Goal: Task Accomplishment & Management: Use online tool/utility

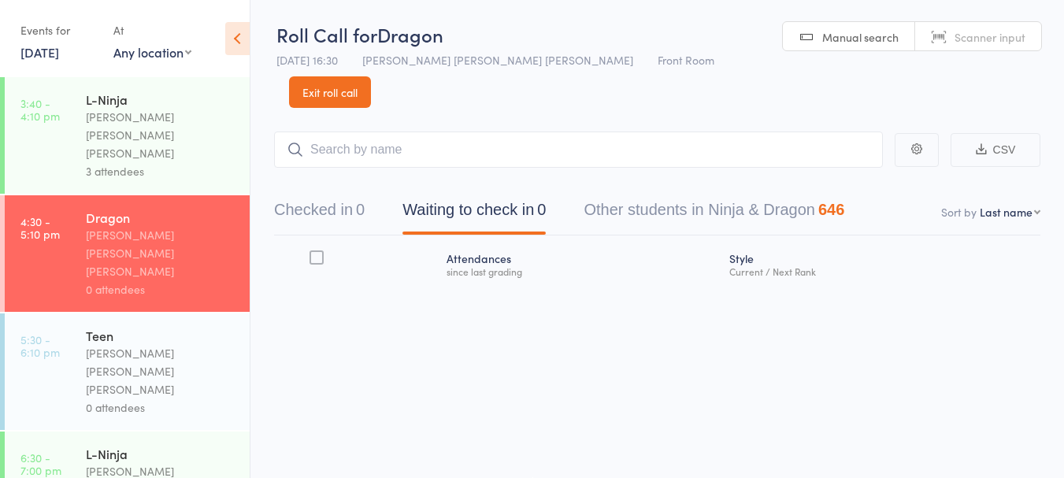
click at [495, 193] on button "Waiting to check in 0" at bounding box center [473, 214] width 143 height 42
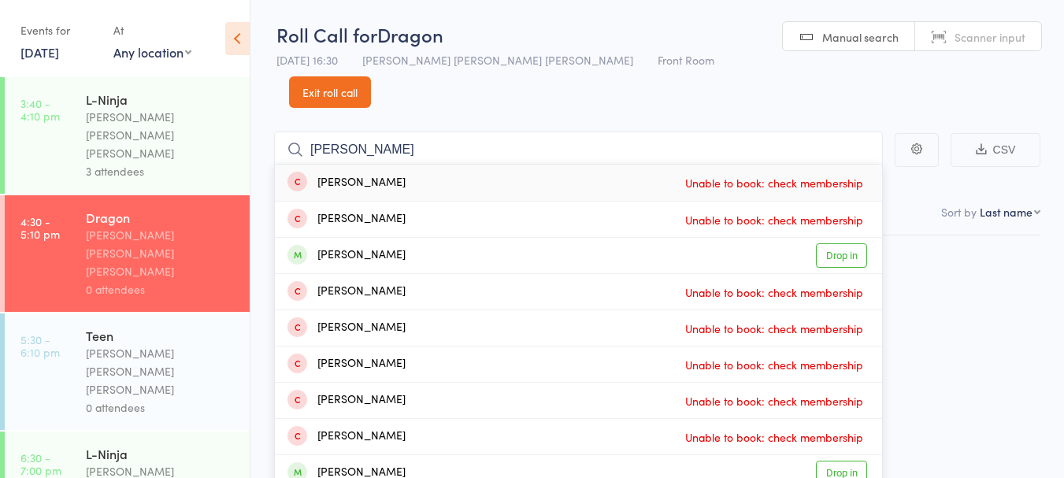
type input "[PERSON_NAME]"
click at [854, 243] on link "Drop in" at bounding box center [841, 255] width 51 height 24
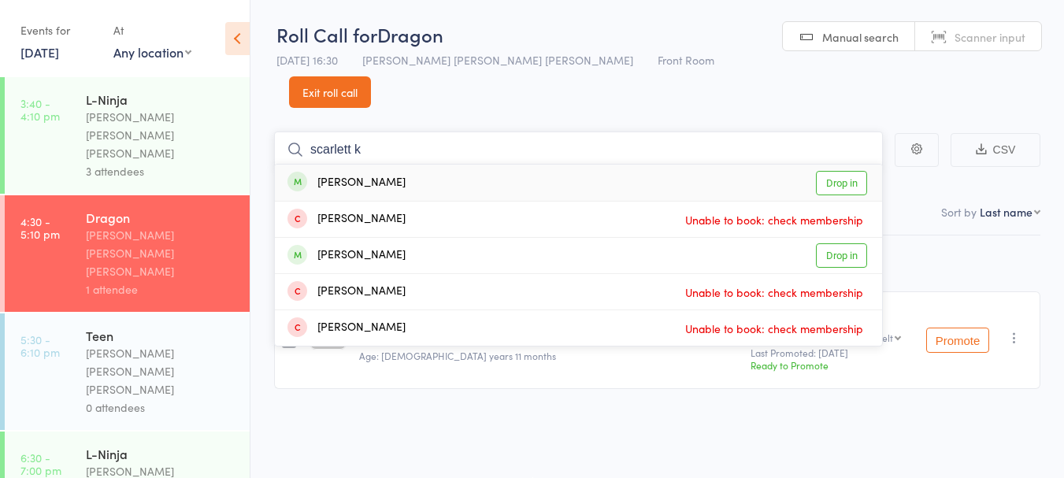
type input "scarlett k"
click at [473, 165] on div "[PERSON_NAME] Drop in" at bounding box center [578, 183] width 607 height 36
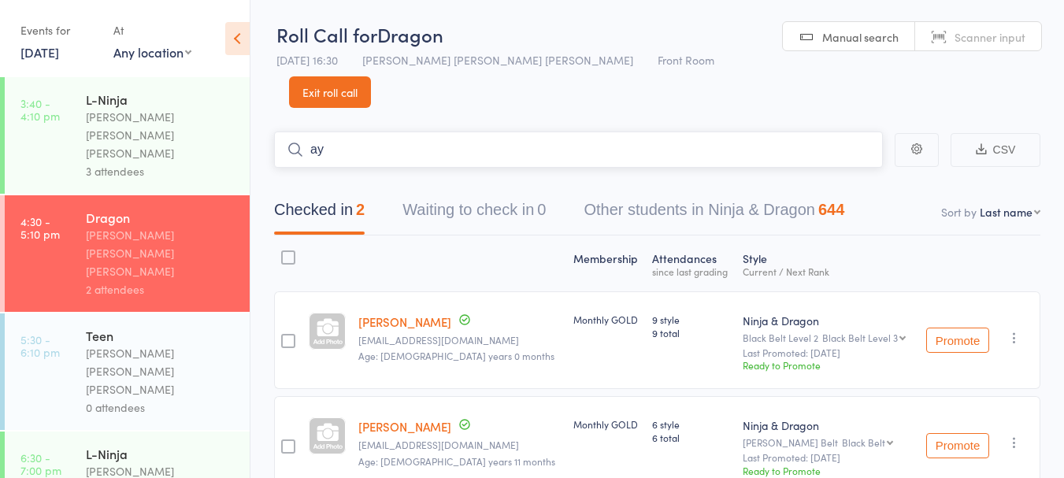
type input "a"
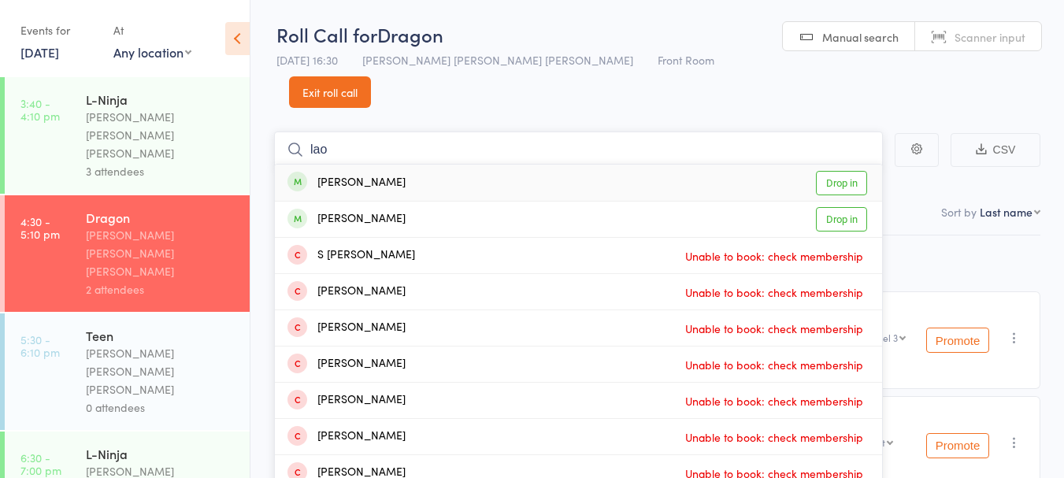
type input "lao"
click at [409, 165] on div "[PERSON_NAME] Drop in" at bounding box center [578, 183] width 607 height 36
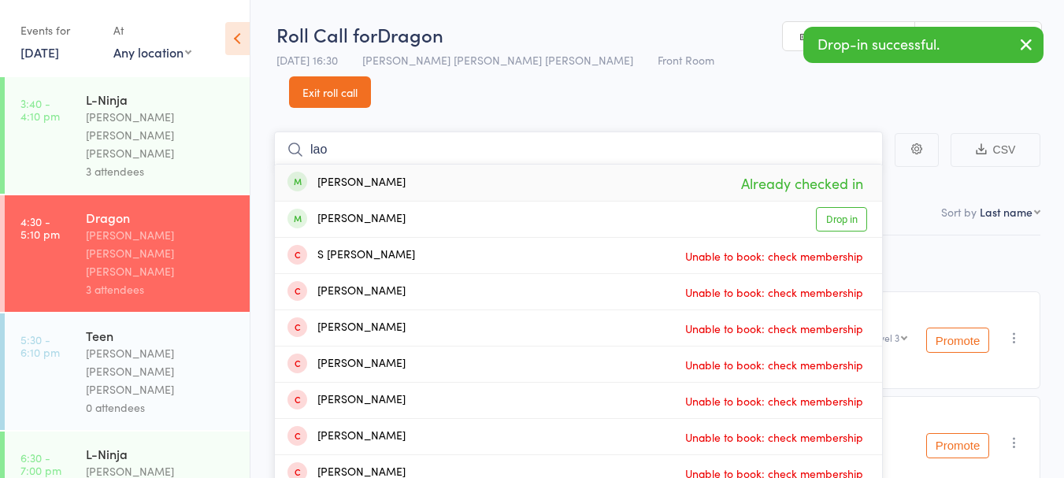
type input "lao"
click at [407, 202] on div "[PERSON_NAME] Drop in" at bounding box center [578, 219] width 607 height 35
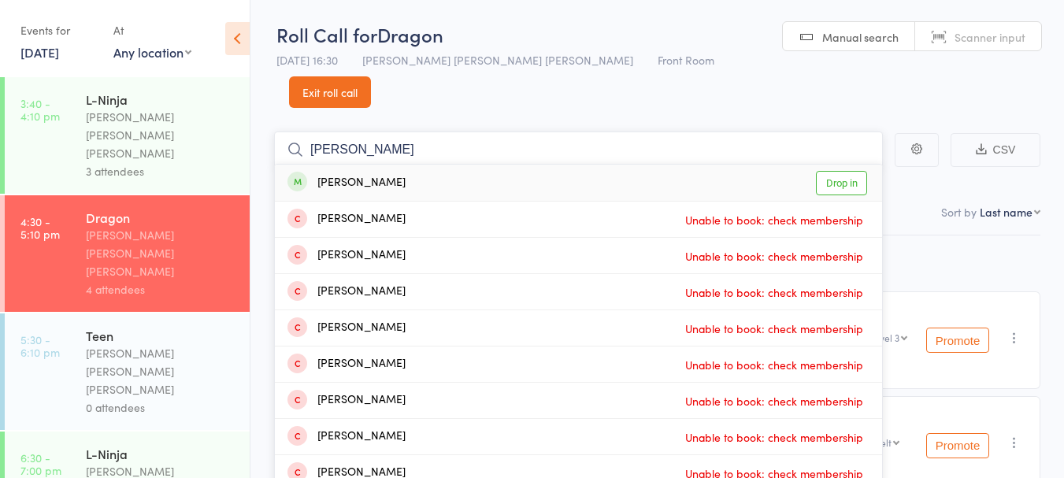
type input "[PERSON_NAME]"
click at [405, 165] on div "[PERSON_NAME] Drop in" at bounding box center [578, 183] width 607 height 36
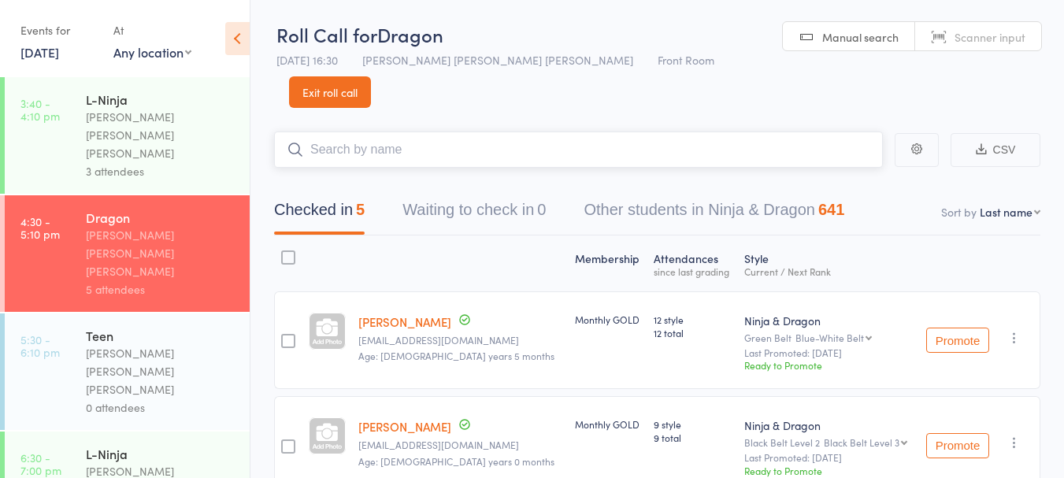
click at [391, 132] on input "search" at bounding box center [578, 150] width 609 height 36
click at [54, 49] on link "[DATE]" at bounding box center [39, 51] width 39 height 17
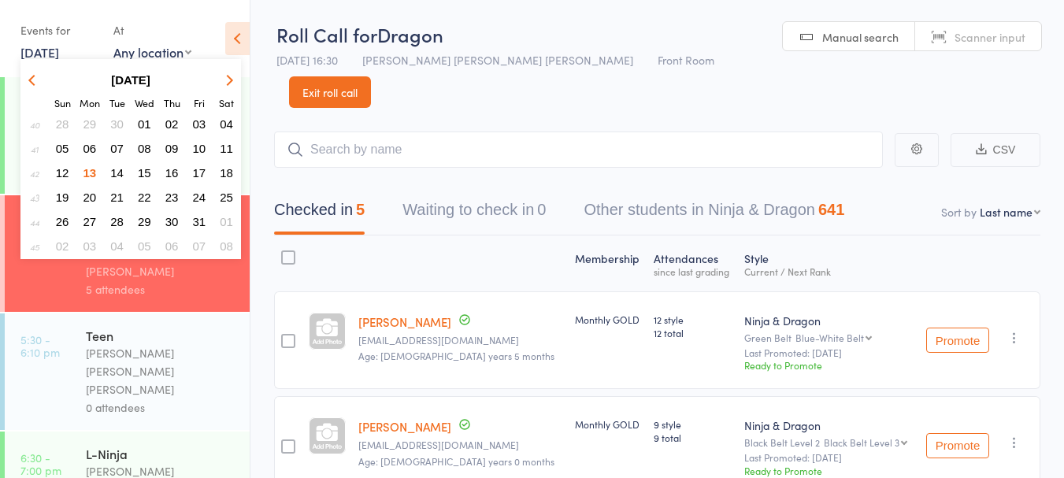
click at [91, 147] on span "06" at bounding box center [89, 148] width 13 height 13
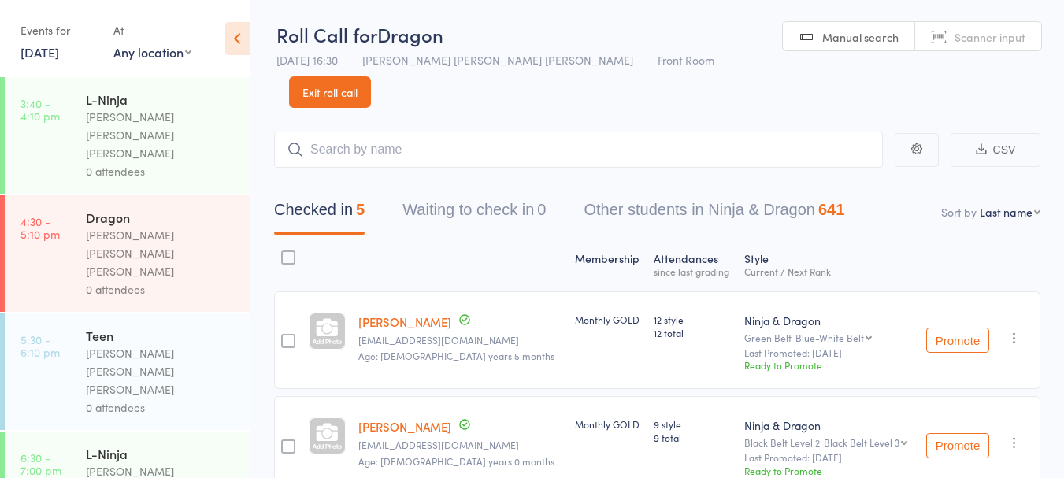
click at [56, 48] on link "[DATE]" at bounding box center [39, 51] width 39 height 17
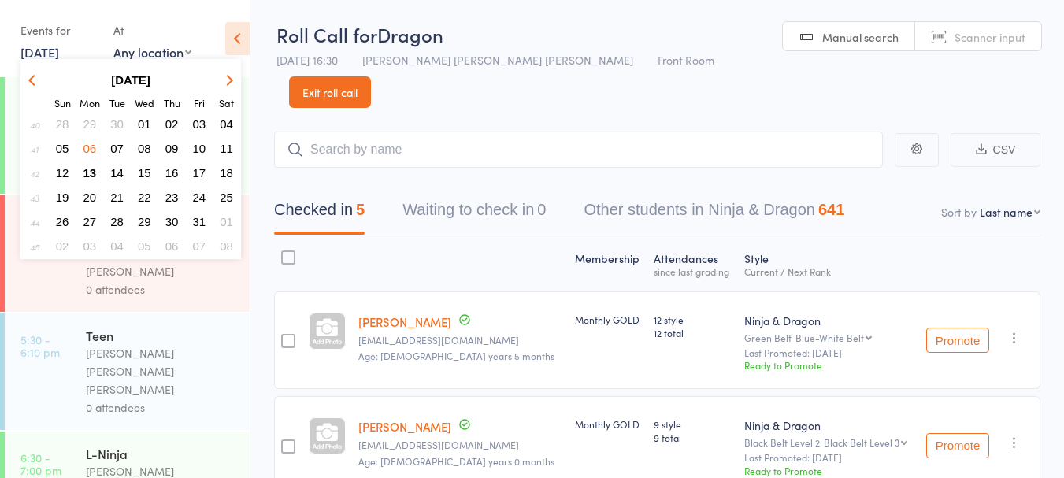
click at [93, 129] on span "29" at bounding box center [89, 123] width 13 height 13
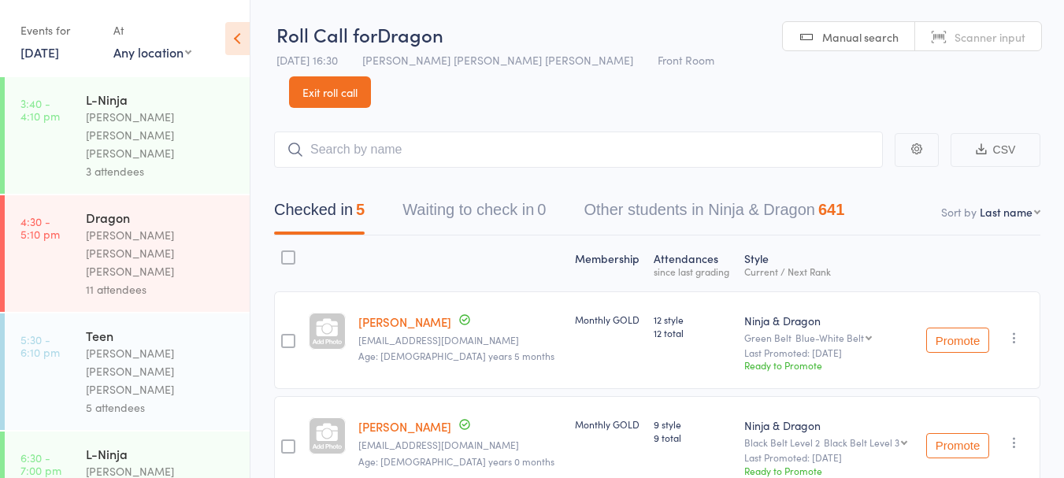
click at [59, 47] on link "[DATE]" at bounding box center [39, 51] width 39 height 17
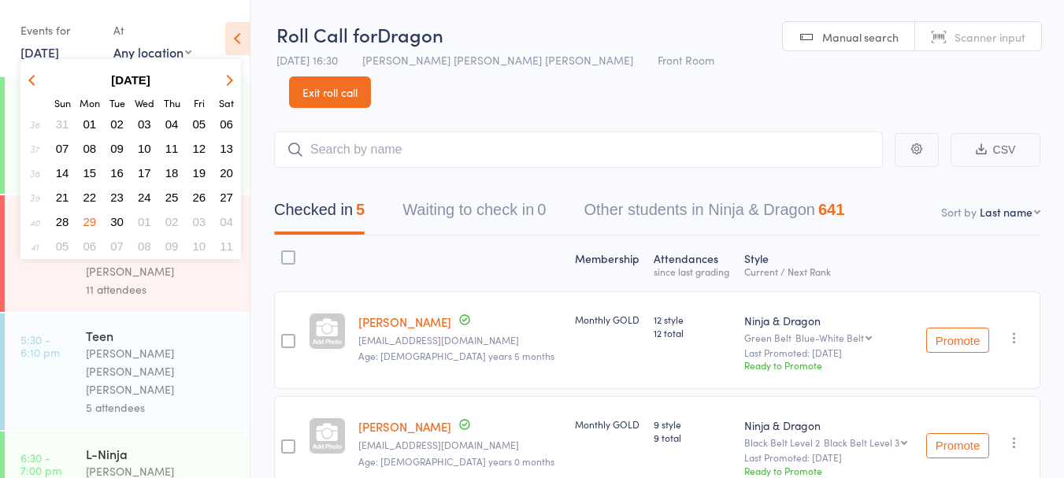
click at [91, 220] on span "29" at bounding box center [89, 221] width 13 height 13
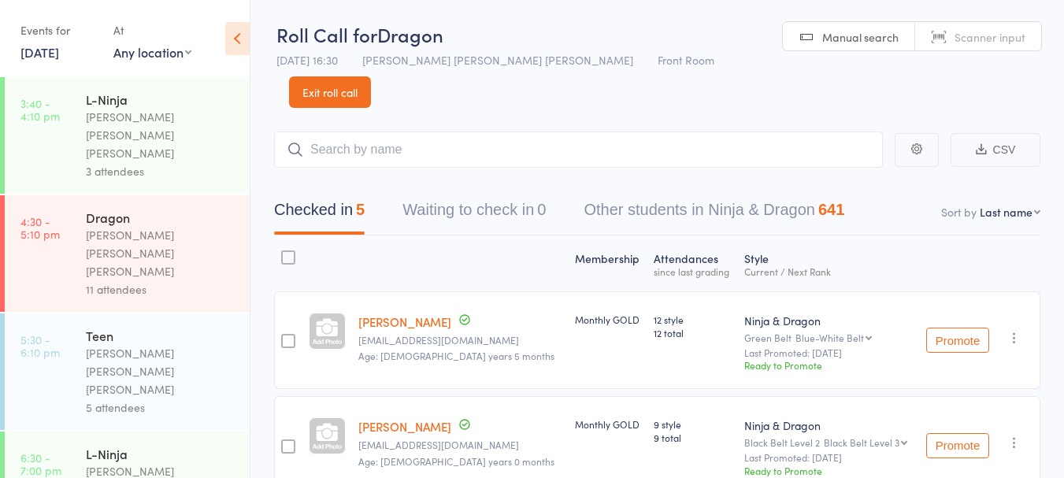
click at [55, 57] on link "[DATE]" at bounding box center [39, 51] width 39 height 17
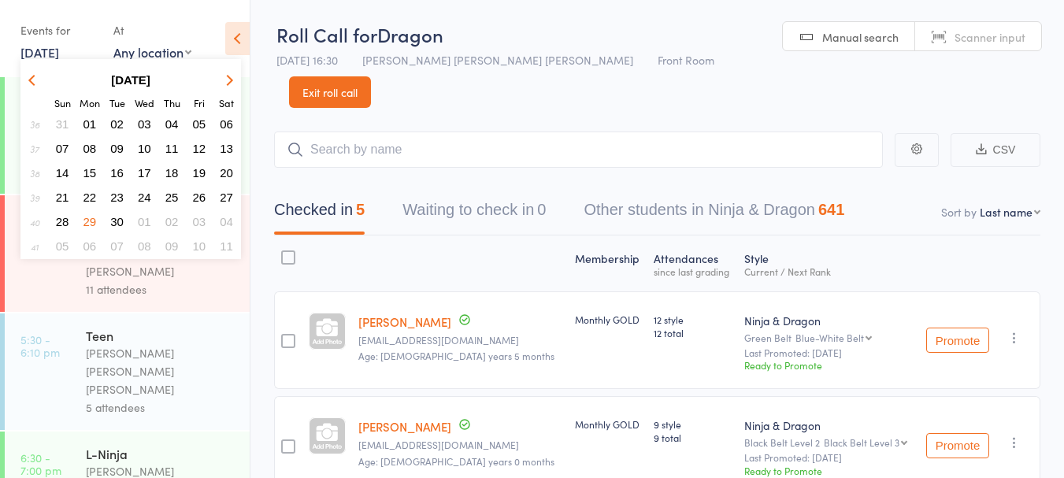
click at [239, 83] on th at bounding box center [226, 80] width 26 height 23
click at [227, 84] on icon "button" at bounding box center [227, 79] width 11 height 11
click at [93, 171] on span "13" at bounding box center [89, 172] width 13 height 13
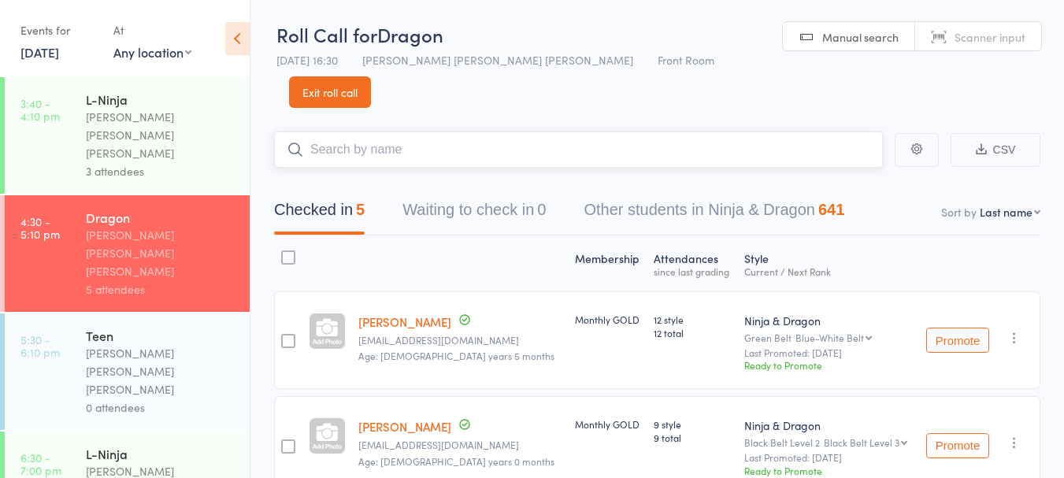
click at [361, 132] on input "search" at bounding box center [578, 150] width 609 height 36
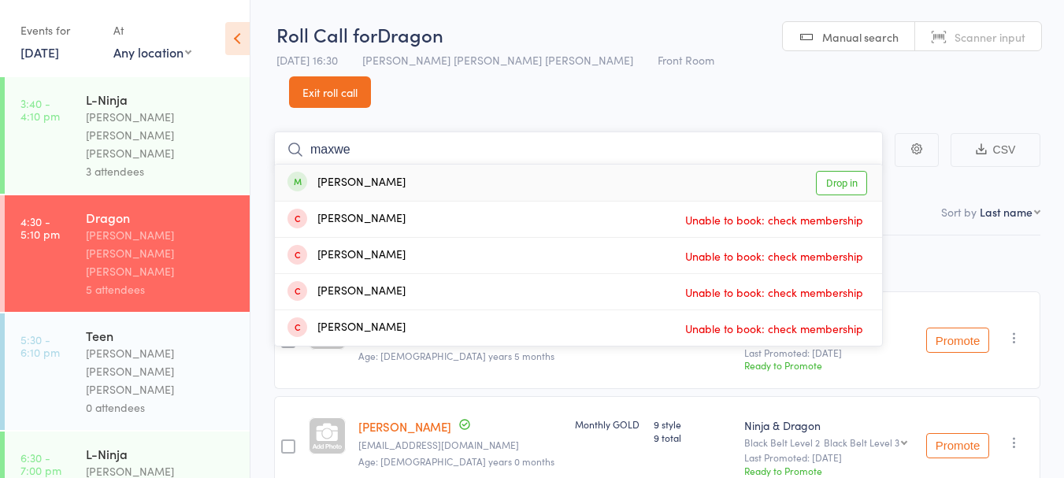
type input "maxwe"
click at [339, 165] on div "[PERSON_NAME] Drop in" at bounding box center [578, 183] width 607 height 36
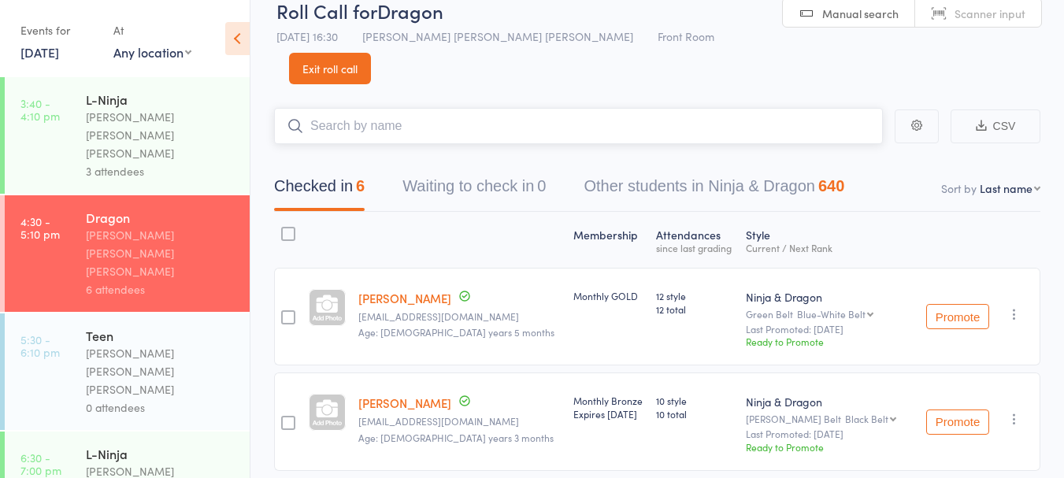
scroll to position [47, 0]
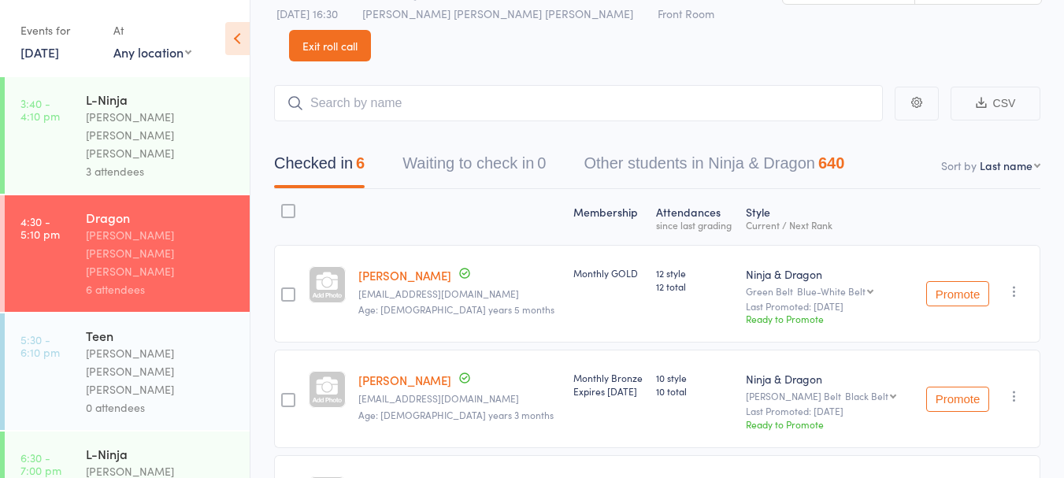
click at [413, 372] on link "[PERSON_NAME]" at bounding box center [404, 380] width 93 height 17
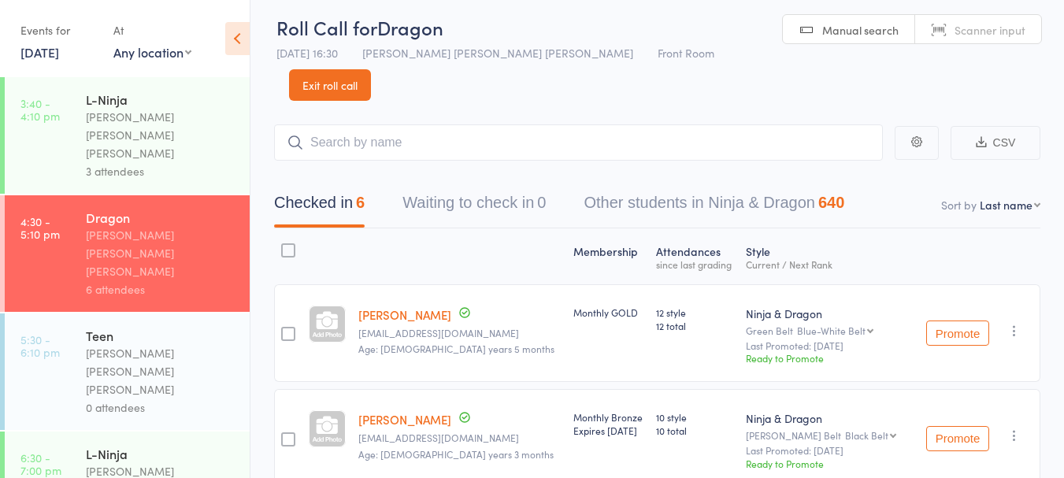
scroll to position [0, 0]
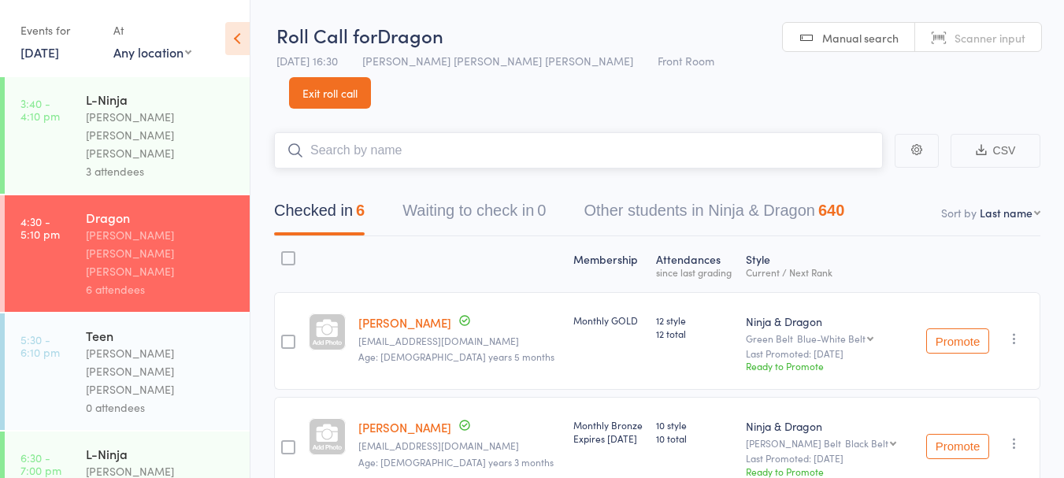
click at [431, 132] on input "search" at bounding box center [578, 150] width 609 height 36
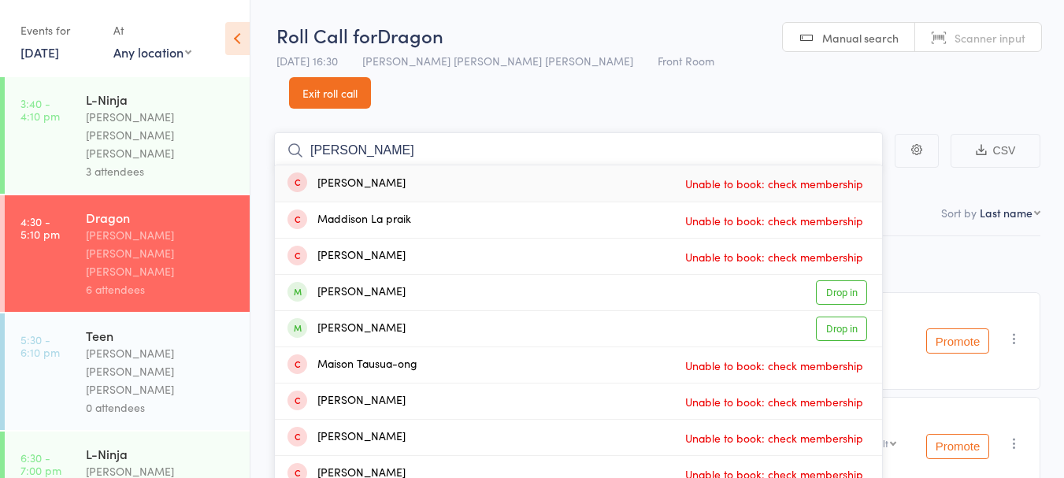
type input "[PERSON_NAME]"
click at [480, 275] on div "[PERSON_NAME] Drop in" at bounding box center [578, 292] width 607 height 35
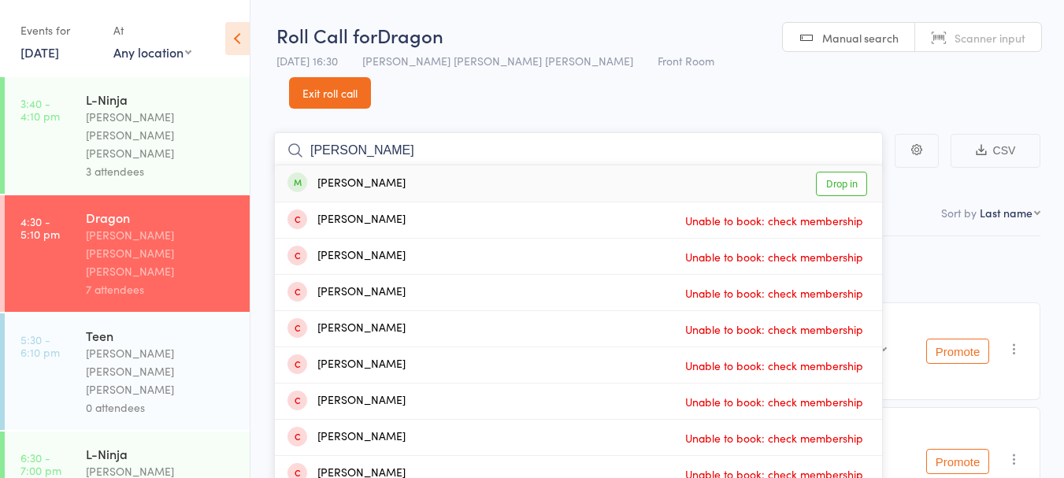
type input "[PERSON_NAME]"
click at [465, 165] on div "[PERSON_NAME] Drop in" at bounding box center [578, 183] width 607 height 36
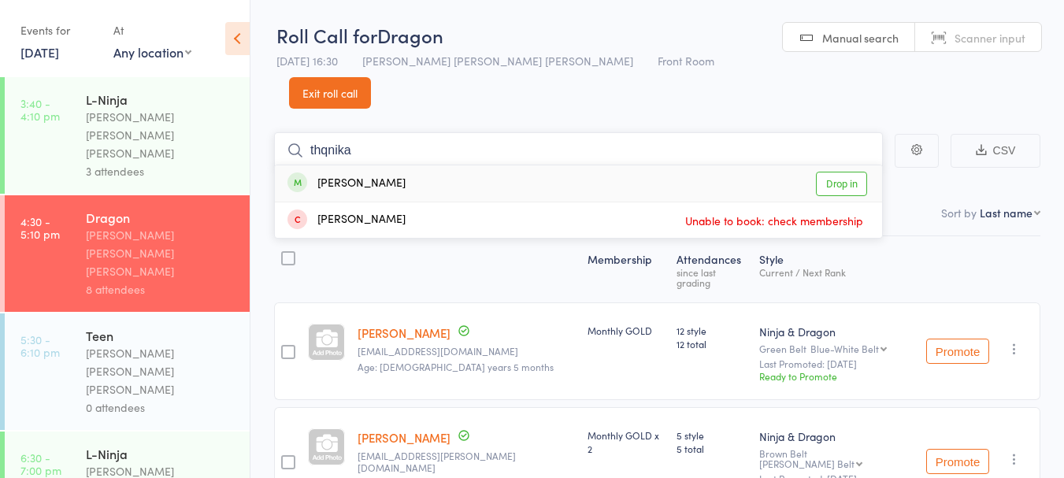
type input "thqnika"
click at [461, 165] on div "[PERSON_NAME] Drop in" at bounding box center [578, 183] width 607 height 36
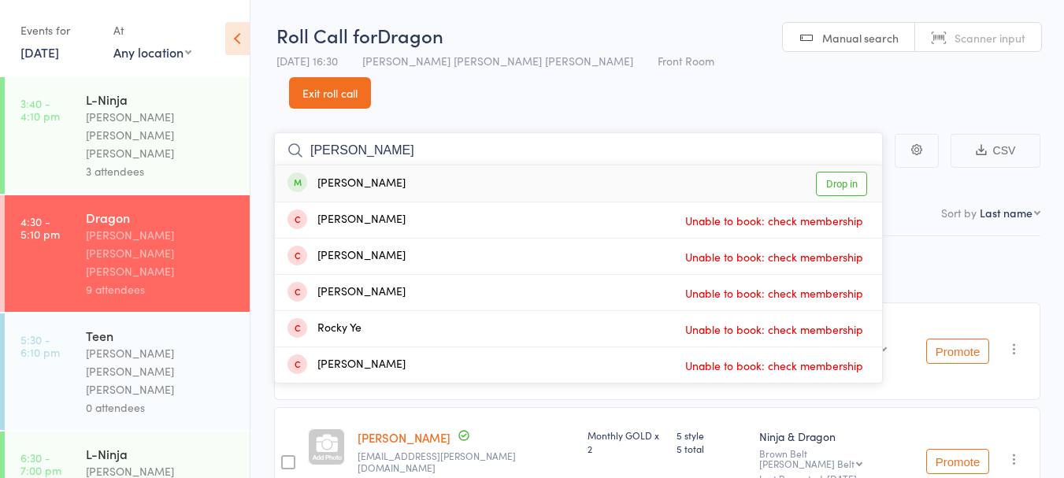
type input "[PERSON_NAME]"
click at [405, 165] on div "[PERSON_NAME] Drop in" at bounding box center [578, 183] width 607 height 36
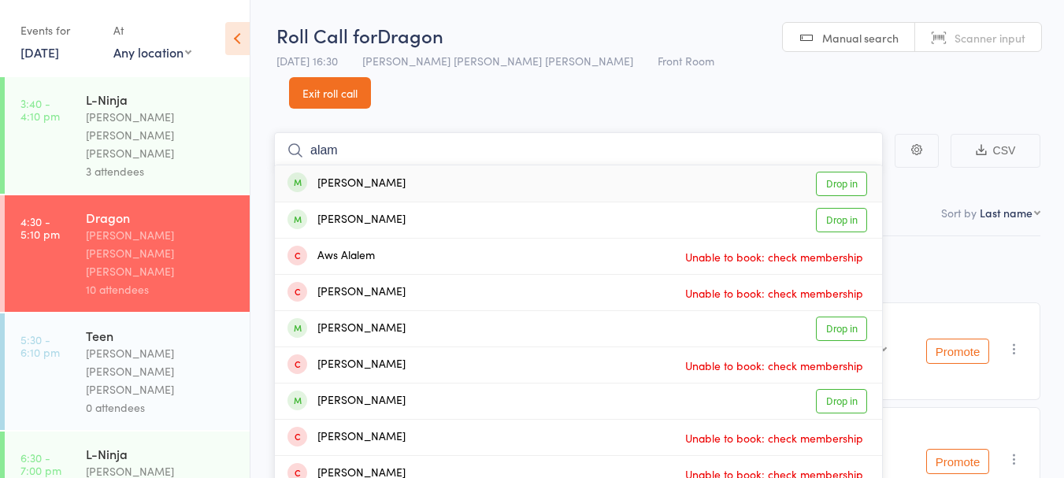
type input "alam"
click at [372, 175] on div "[PERSON_NAME]" at bounding box center [346, 184] width 118 height 18
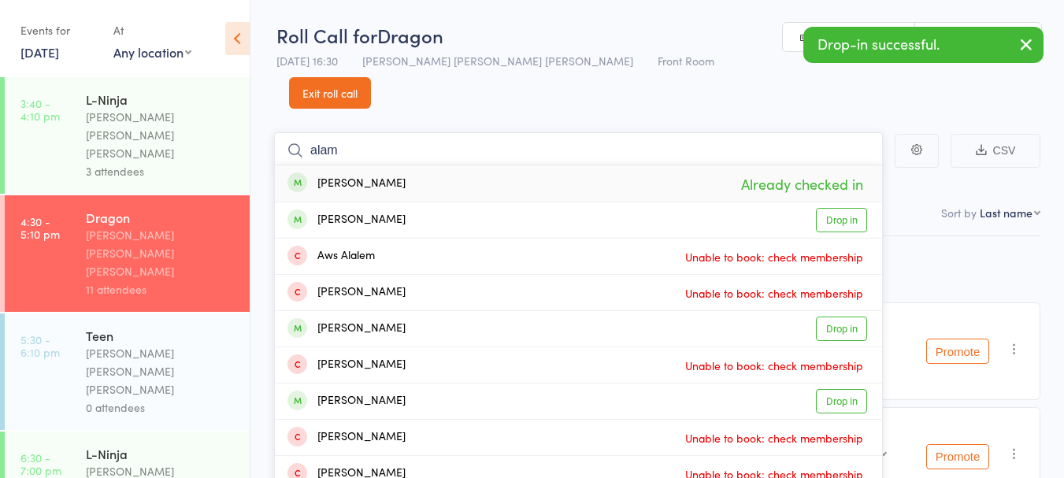
type input "alam"
click at [384, 211] on div "[PERSON_NAME]" at bounding box center [346, 220] width 118 height 18
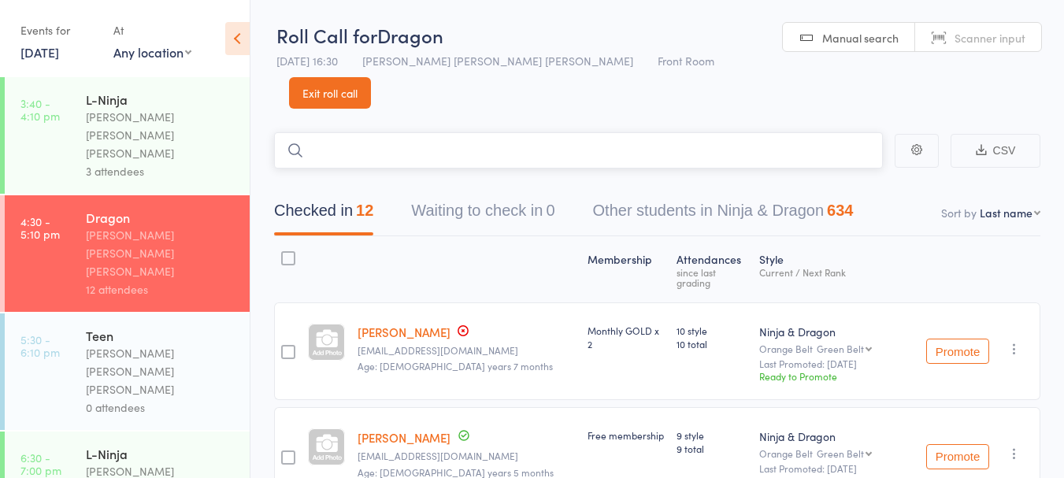
click at [390, 132] on input "search" at bounding box center [578, 150] width 609 height 36
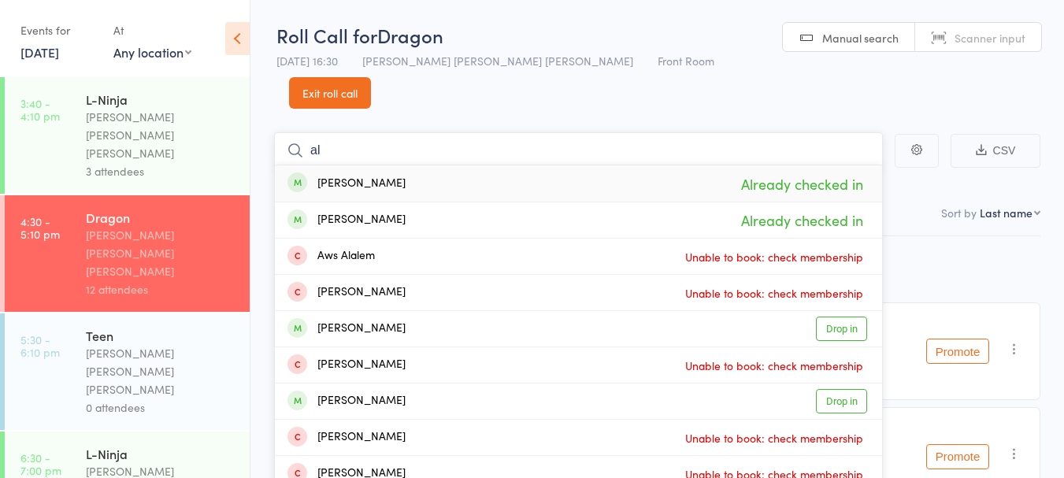
type input "a"
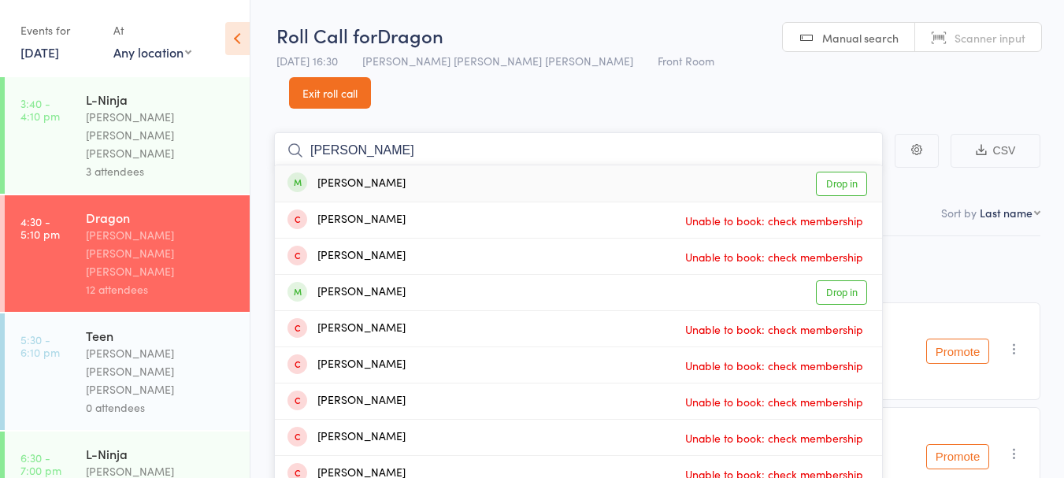
type input "[PERSON_NAME]"
click at [446, 165] on div "[PERSON_NAME] Drop in" at bounding box center [578, 183] width 607 height 36
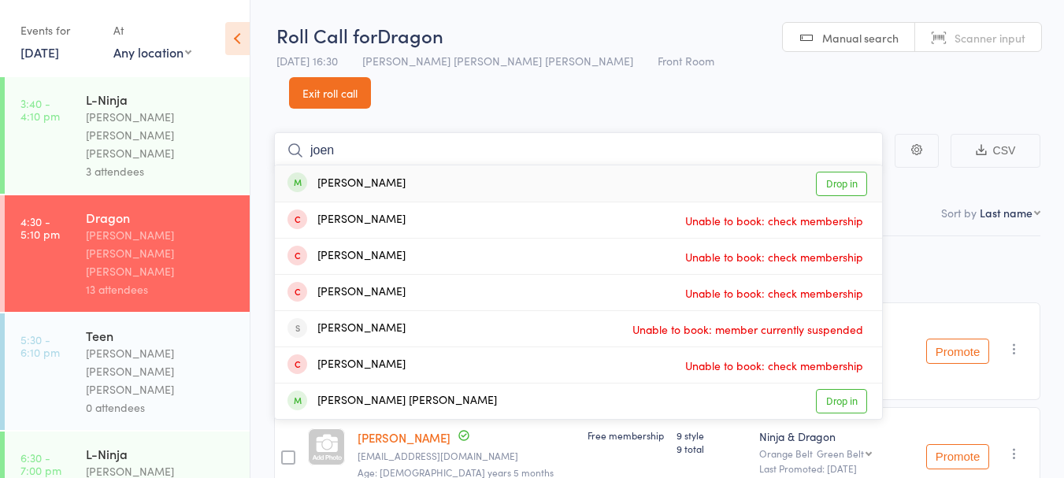
type input "joen"
click at [461, 167] on div "[PERSON_NAME] Drop in" at bounding box center [578, 183] width 607 height 36
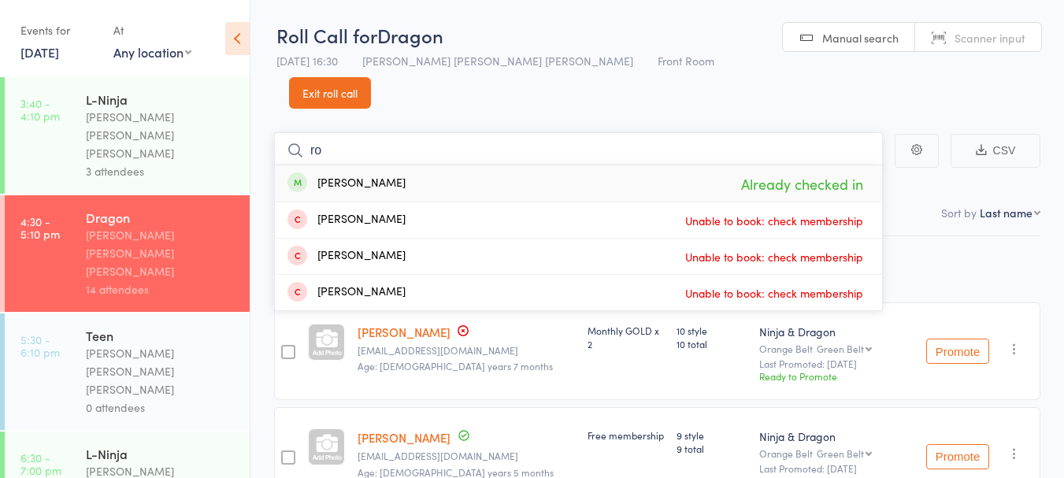
type input "r"
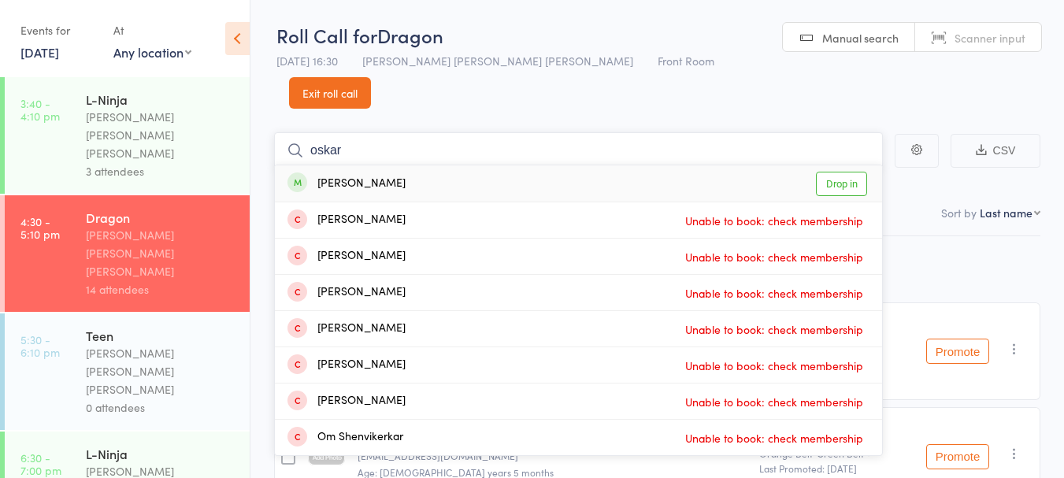
type input "oskar"
click at [432, 165] on div "[PERSON_NAME] Drop in" at bounding box center [578, 183] width 607 height 36
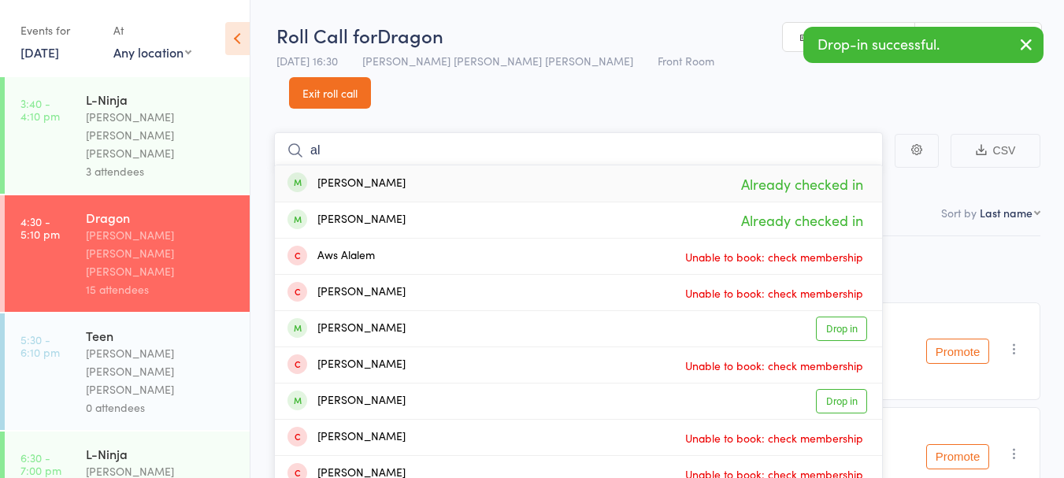
type input "a"
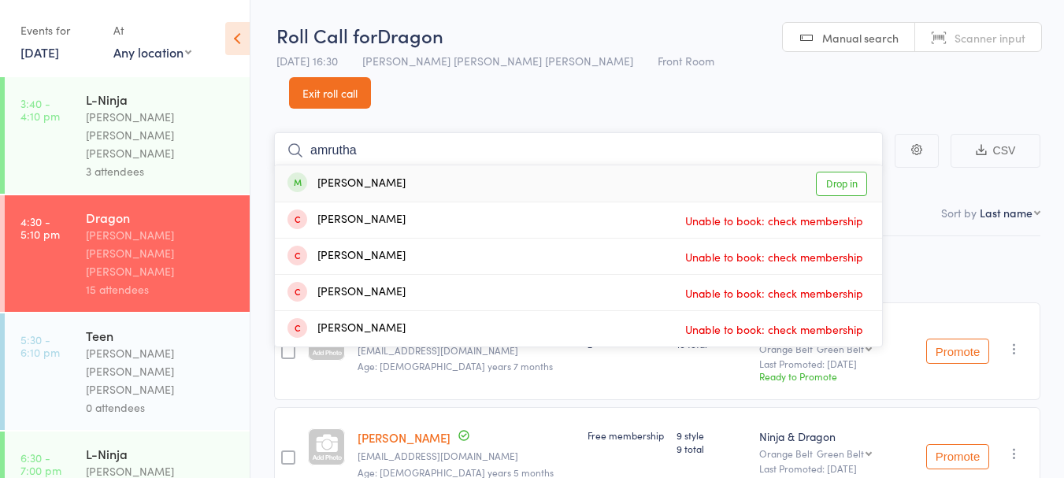
type input "amrutha"
click at [422, 165] on div "[PERSON_NAME] Drop in" at bounding box center [578, 183] width 607 height 36
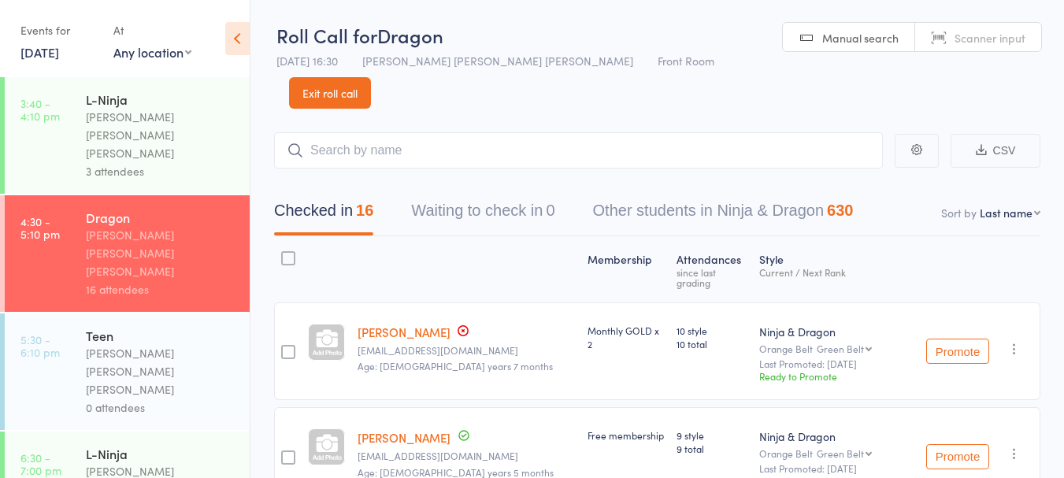
click at [167, 313] on div "Teen [PERSON_NAME] [PERSON_NAME] [PERSON_NAME] 0 attendees" at bounding box center [168, 371] width 164 height 117
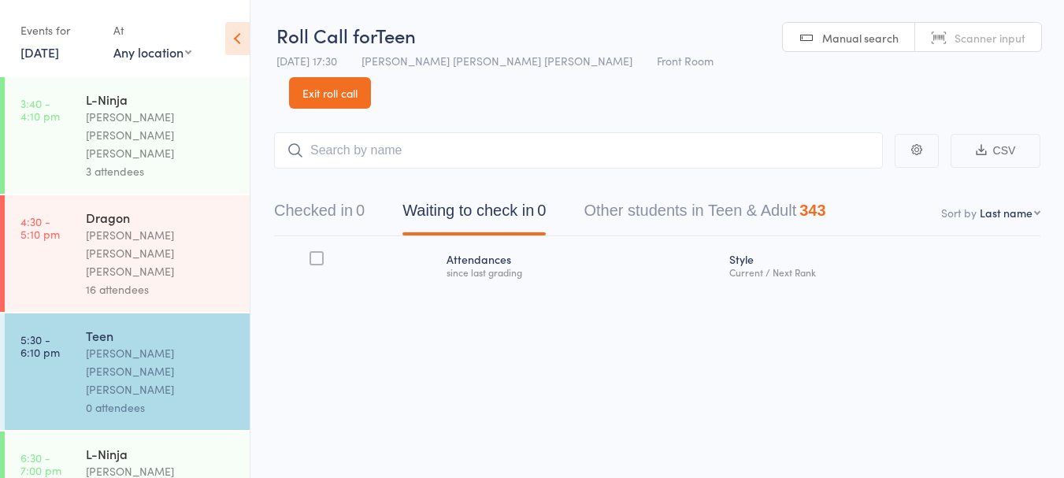
click at [395, 132] on input "search" at bounding box center [578, 150] width 609 height 36
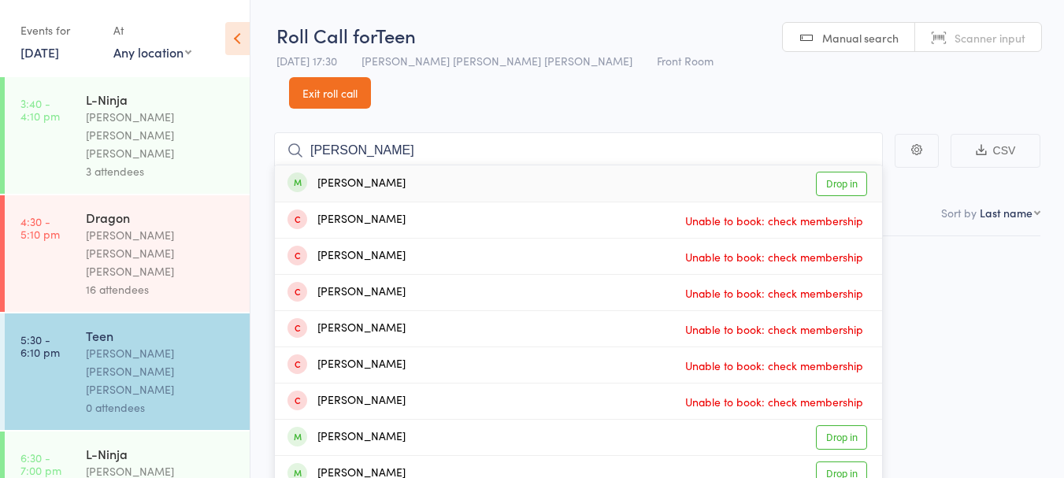
type input "[PERSON_NAME]"
click at [414, 165] on div "[PERSON_NAME] Drop in" at bounding box center [578, 183] width 607 height 36
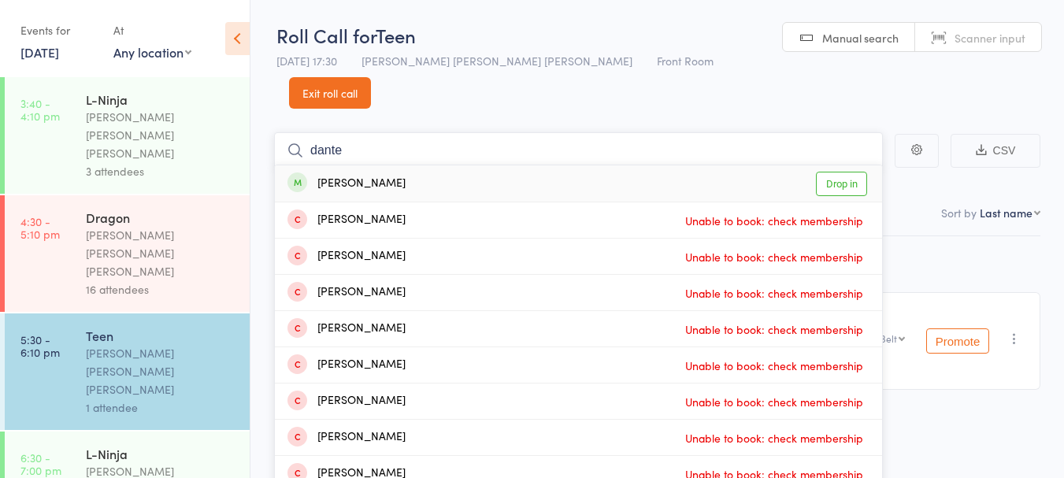
type input "dante"
click at [407, 165] on div "[PERSON_NAME] Drop in" at bounding box center [578, 183] width 607 height 36
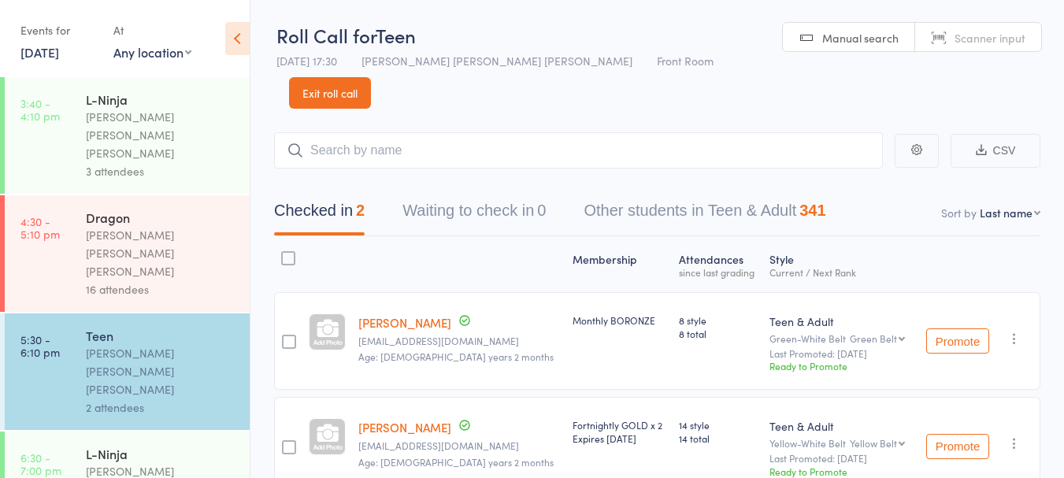
click at [59, 46] on link "[DATE]" at bounding box center [39, 51] width 39 height 17
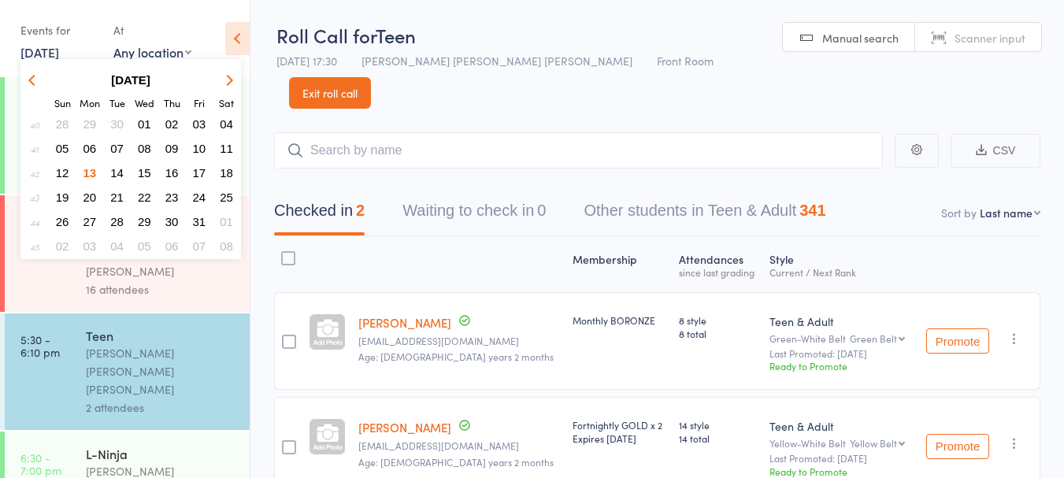
click at [90, 119] on span "29" at bounding box center [89, 123] width 13 height 13
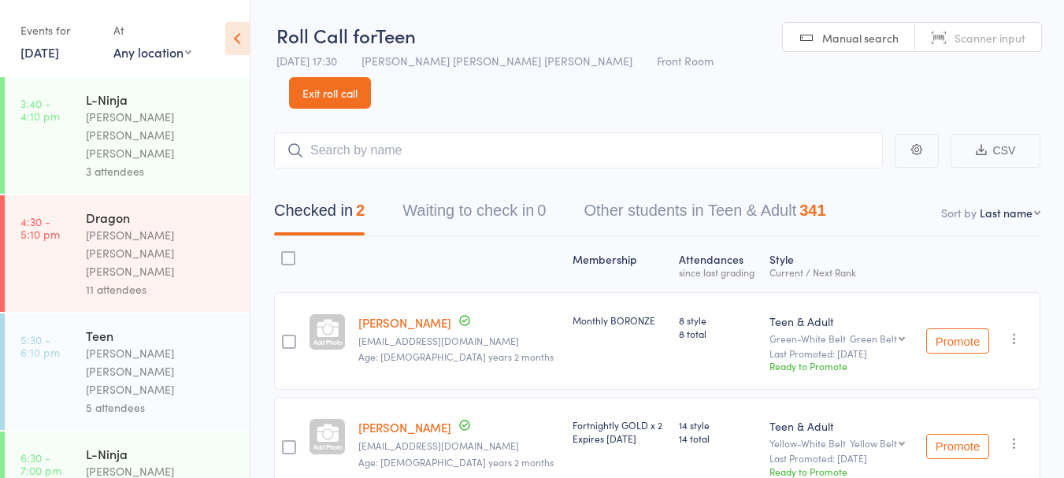
click at [54, 31] on div "Events for" at bounding box center [58, 30] width 77 height 26
click at [50, 47] on link "[DATE]" at bounding box center [39, 51] width 39 height 17
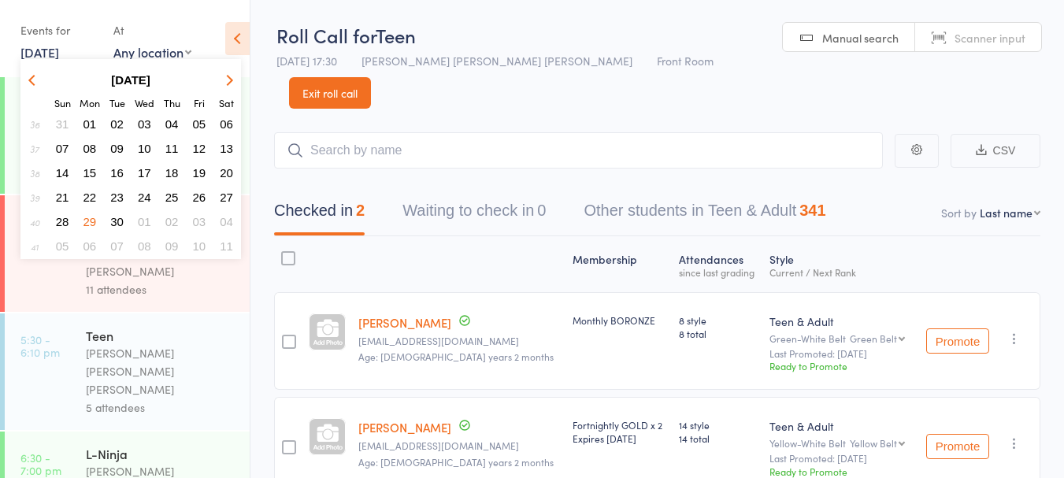
click at [228, 80] on icon "button" at bounding box center [227, 79] width 11 height 11
click at [90, 174] on span "13" at bounding box center [89, 172] width 13 height 13
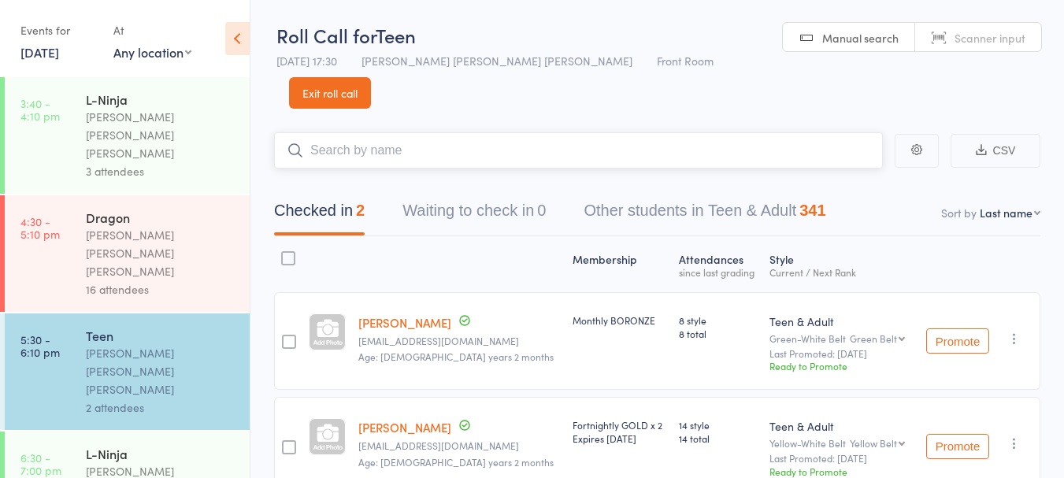
click at [407, 132] on input "search" at bounding box center [578, 150] width 609 height 36
